Goal: Task Accomplishment & Management: Complete application form

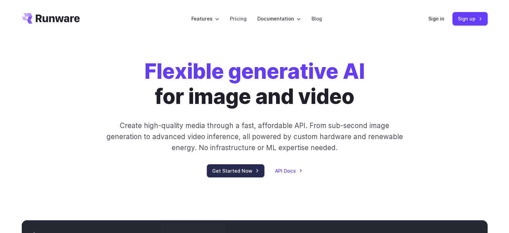
click at [232, 168] on link "Get Started Now" at bounding box center [236, 170] width 58 height 13
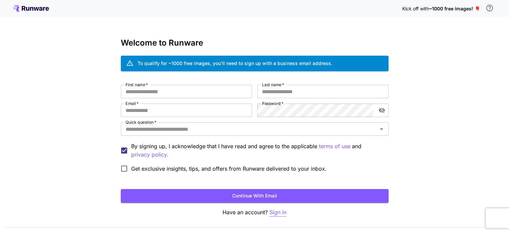
click at [276, 211] on p "Sign in" at bounding box center [277, 212] width 17 height 8
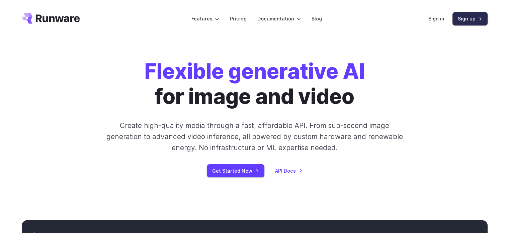
click at [466, 18] on link "Sign up" at bounding box center [470, 18] width 35 height 13
